Goal: Answer question/provide support

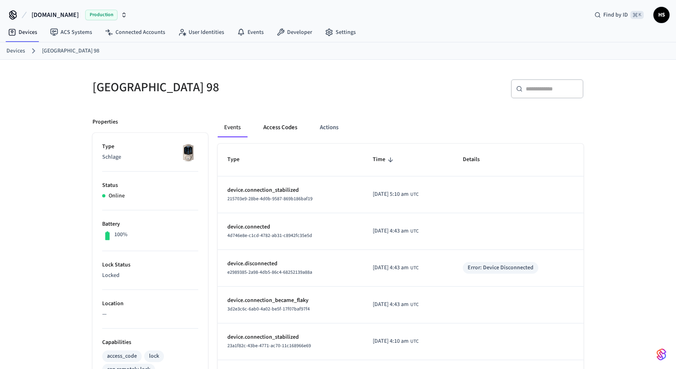
click at [277, 121] on button "Access Codes" at bounding box center [280, 127] width 47 height 19
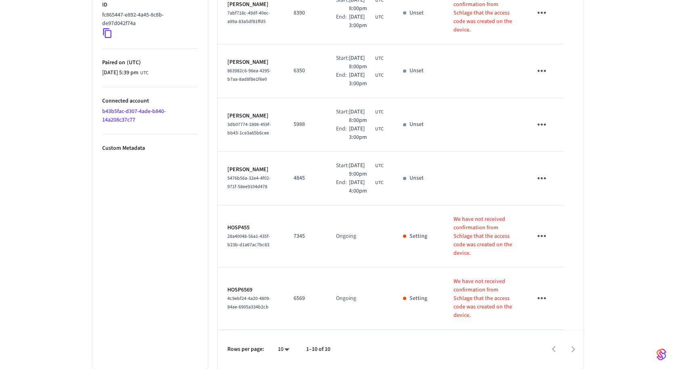
scroll to position [102, 0]
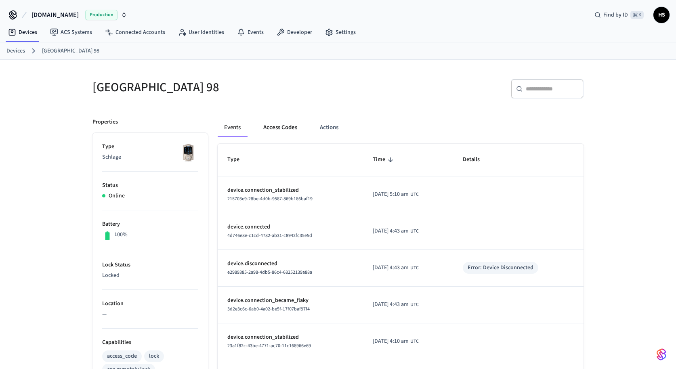
click at [286, 127] on button "Access Codes" at bounding box center [280, 127] width 47 height 19
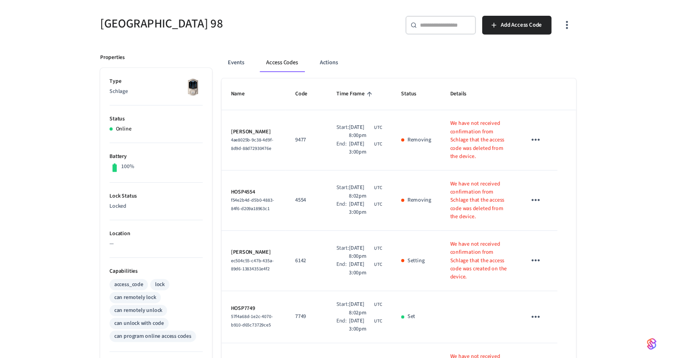
scroll to position [63, 0]
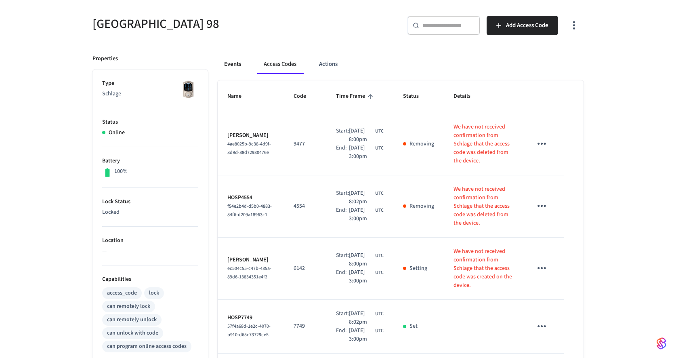
click at [226, 65] on button "Events" at bounding box center [233, 63] width 30 height 19
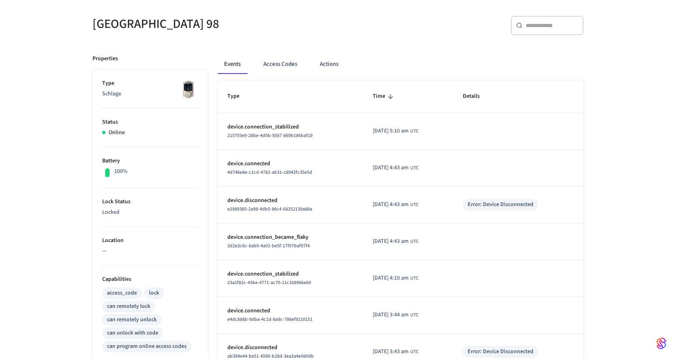
click at [408, 130] on span "2025/10/14 at 5:10 am" at bounding box center [391, 131] width 36 height 8
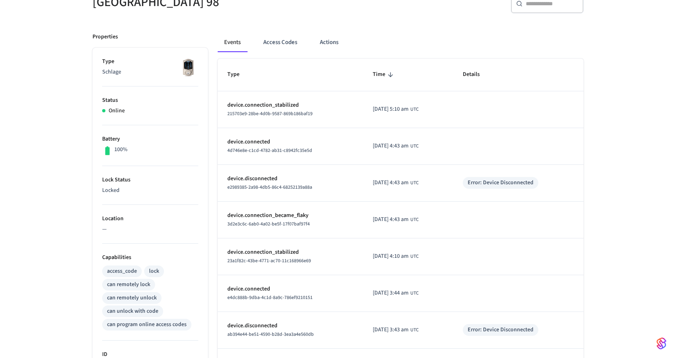
scroll to position [86, 0]
click at [279, 42] on button "Access Codes" at bounding box center [280, 41] width 47 height 19
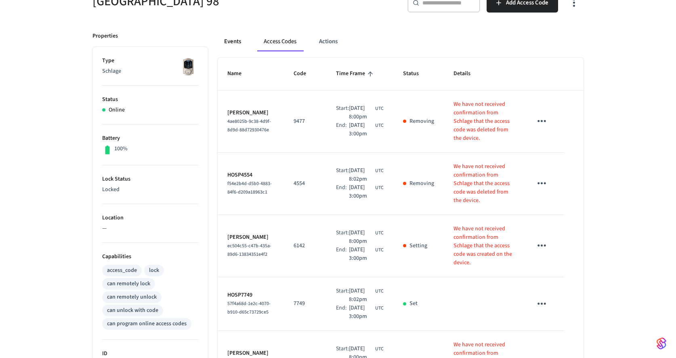
click at [235, 44] on button "Events" at bounding box center [233, 41] width 30 height 19
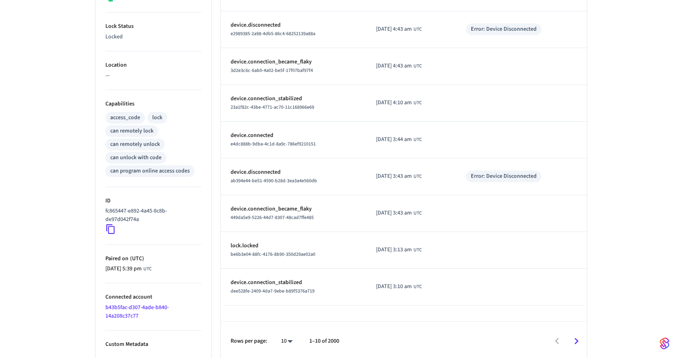
scroll to position [239, 0]
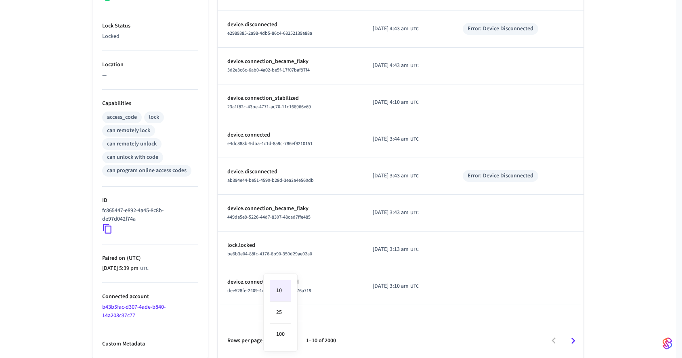
click at [286, 339] on body "Hospitable.com Production Find by ID ⌘ K HS Devices ACS Systems Connected Accou…" at bounding box center [341, 60] width 682 height 599
click at [285, 332] on li "100" at bounding box center [280, 333] width 21 height 21
type input "***"
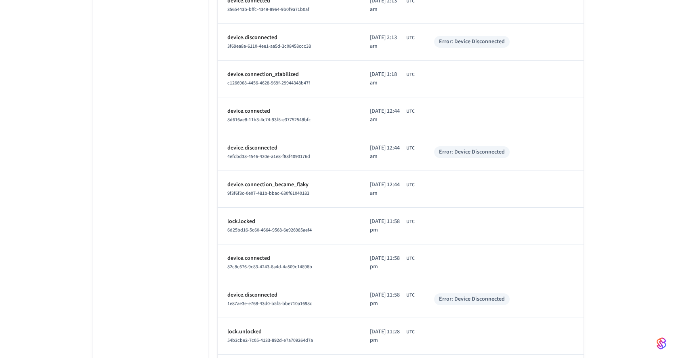
scroll to position [2085, 0]
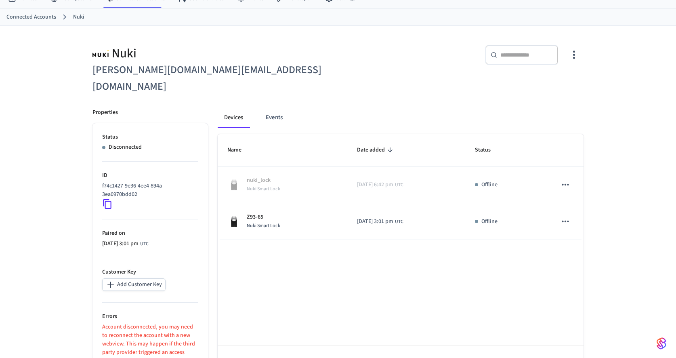
scroll to position [44, 0]
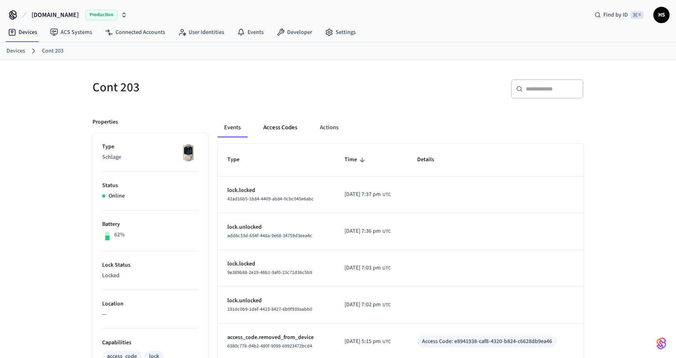
click at [282, 123] on button "Access Codes" at bounding box center [280, 127] width 47 height 19
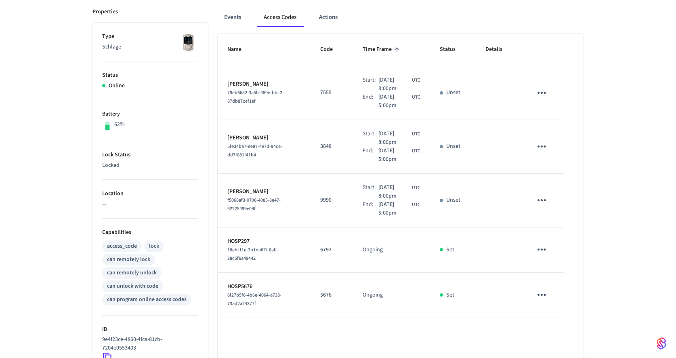
scroll to position [107, 0]
